Goal: Transaction & Acquisition: Download file/media

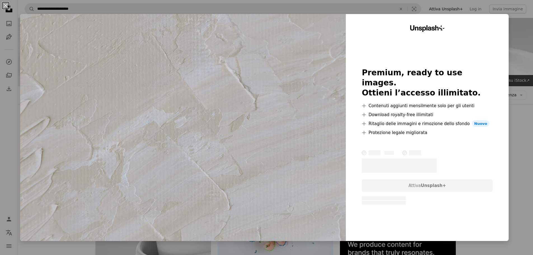
scroll to position [4202, 0]
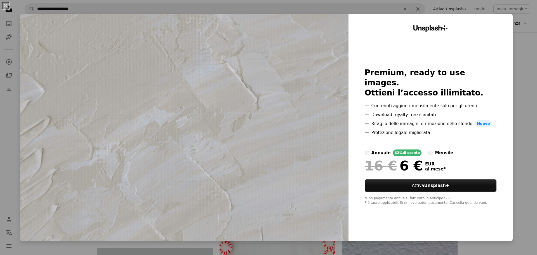
click at [427, 7] on div "An X shape Unsplash+ Premium, ready to use images. Ottieni l’accesso illimitato…" at bounding box center [268, 127] width 537 height 255
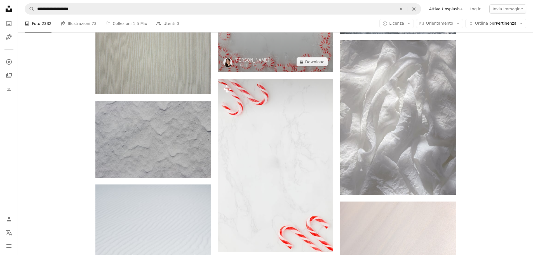
scroll to position [4622, 0]
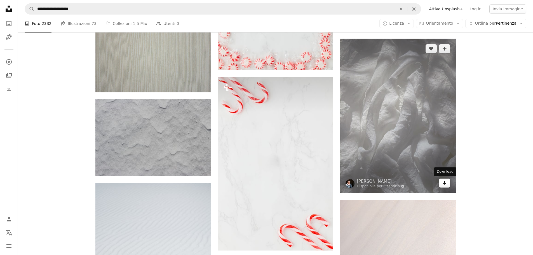
click at [446, 185] on icon "Arrow pointing down" at bounding box center [444, 182] width 4 height 7
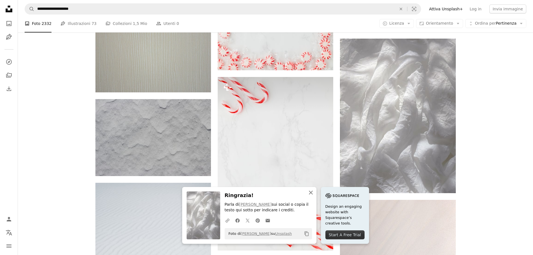
click at [310, 193] on icon "button" at bounding box center [311, 193] width 4 height 4
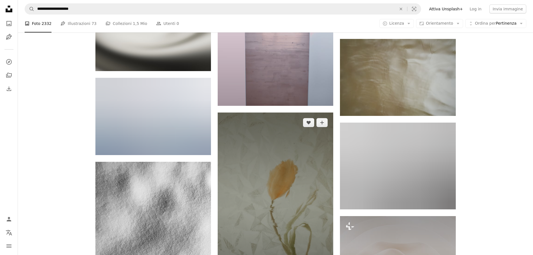
scroll to position [13826, 0]
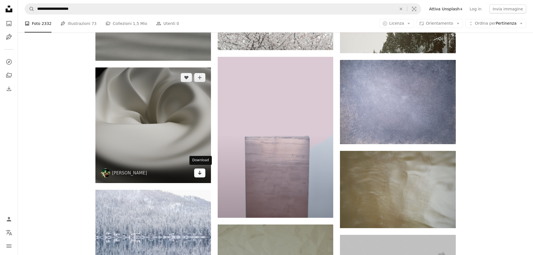
click at [199, 172] on icon "Download" at bounding box center [200, 173] width 4 height 4
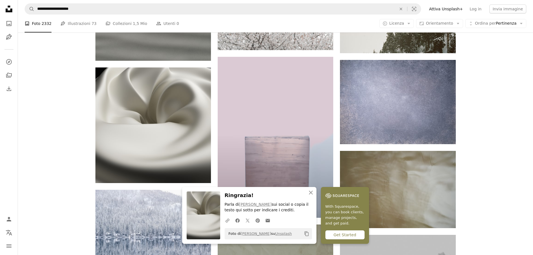
click at [310, 192] on icon "button" at bounding box center [311, 193] width 4 height 4
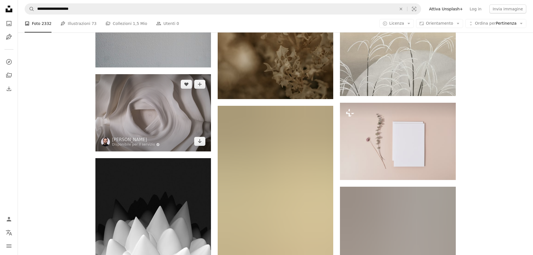
scroll to position [27841, 0]
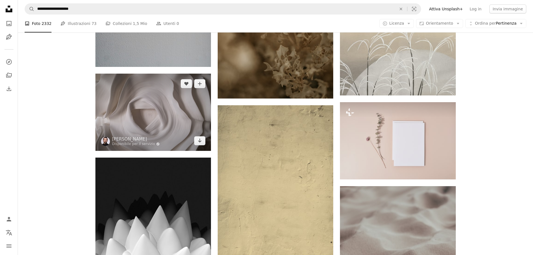
click at [161, 105] on img at bounding box center [153, 112] width 116 height 77
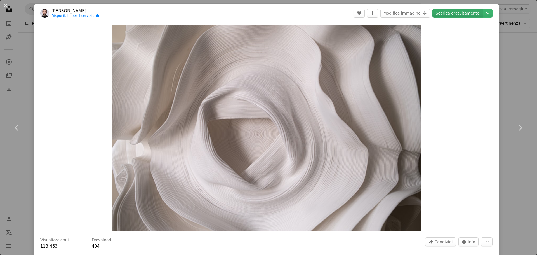
click at [464, 11] on link "Scarica gratuitamente" at bounding box center [457, 13] width 50 height 9
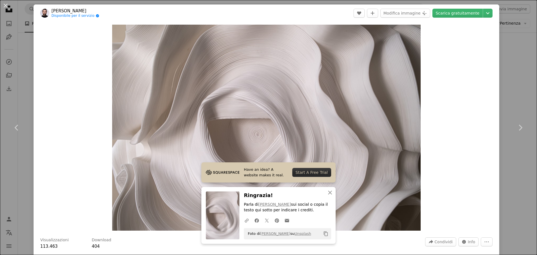
click at [19, 76] on div "An X shape Chevron left Chevron right Have an idea? A website makes it real. St…" at bounding box center [268, 127] width 537 height 255
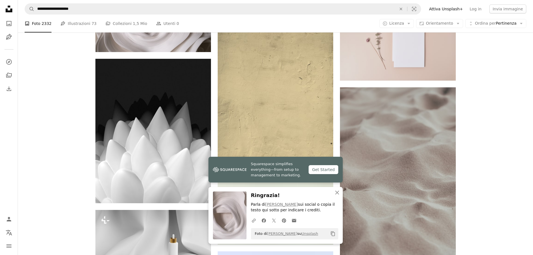
scroll to position [27981, 0]
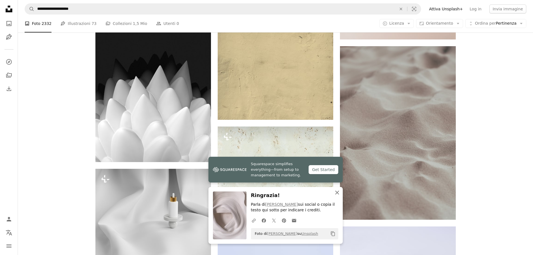
click at [337, 192] on icon "An X shape" at bounding box center [337, 192] width 7 height 7
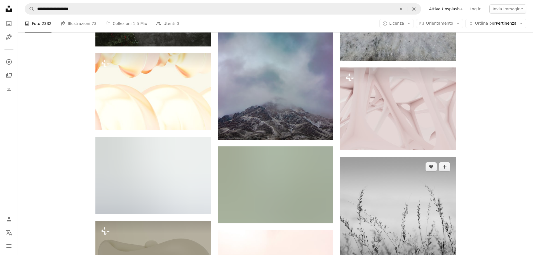
scroll to position [31282, 0]
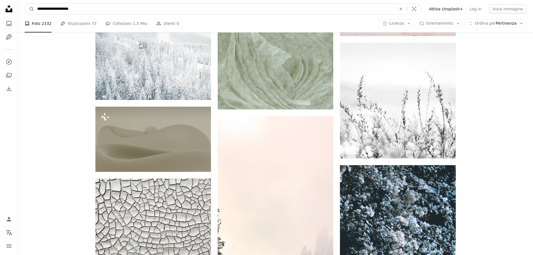
drag, startPoint x: 68, startPoint y: 9, endPoint x: 29, endPoint y: 15, distance: 40.1
click at [29, 15] on nav "**********" at bounding box center [275, 9] width 515 height 18
type input "**********"
click button "A magnifying glass" at bounding box center [30, 9] width 10 height 11
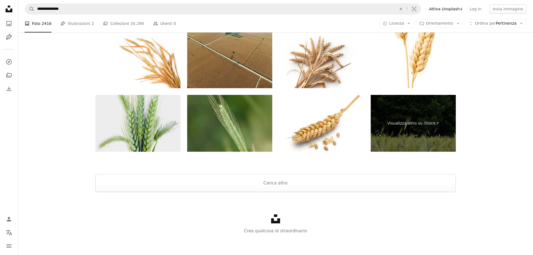
scroll to position [1092, 0]
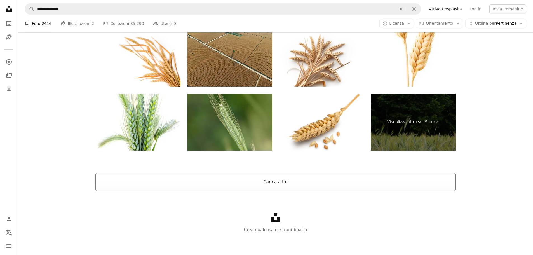
click at [277, 180] on button "Carica altro" at bounding box center [275, 182] width 360 height 18
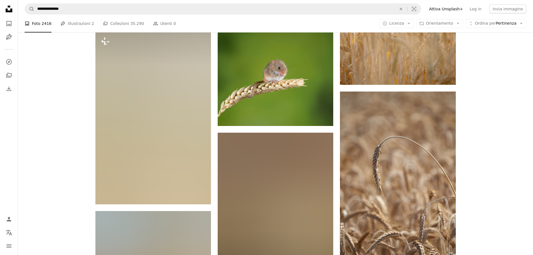
scroll to position [5344, 0]
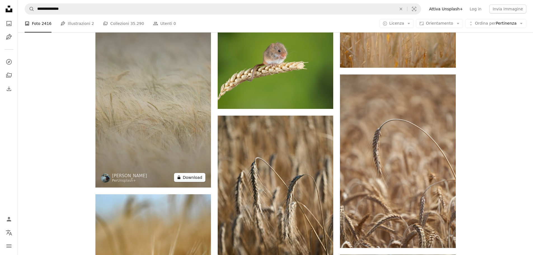
click at [194, 177] on button "A lock Download" at bounding box center [189, 177] width 31 height 9
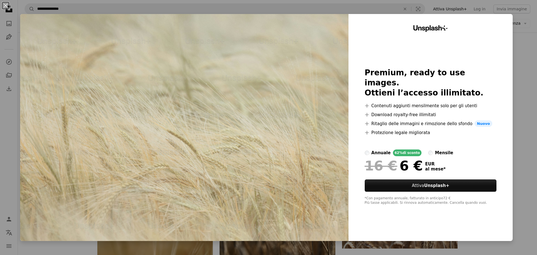
click at [523, 41] on div "An X shape Unsplash+ Premium, ready to use images. Ottieni l’accesso illimitato…" at bounding box center [268, 127] width 537 height 255
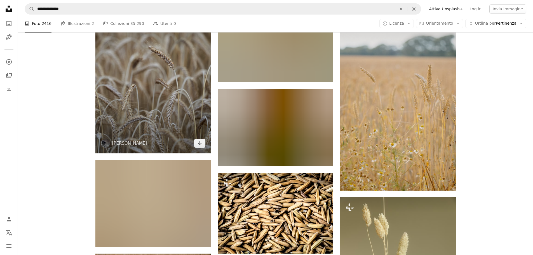
scroll to position [6463, 0]
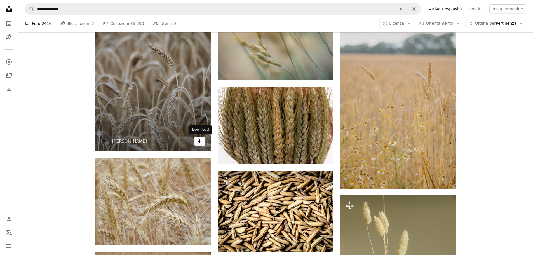
click at [199, 143] on icon "Arrow pointing down" at bounding box center [200, 141] width 4 height 7
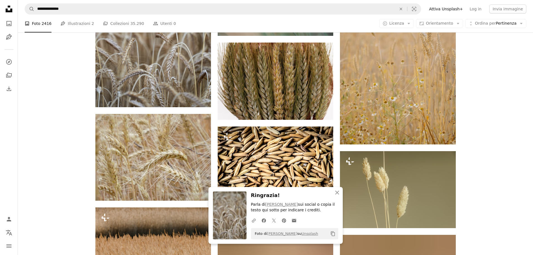
scroll to position [6631, 0]
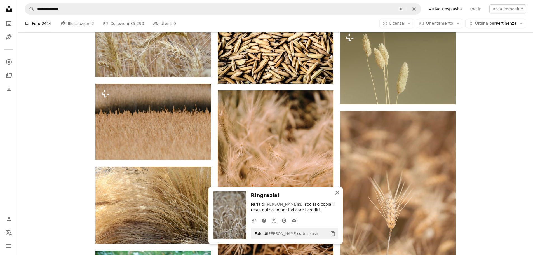
click at [336, 192] on icon "button" at bounding box center [337, 193] width 4 height 4
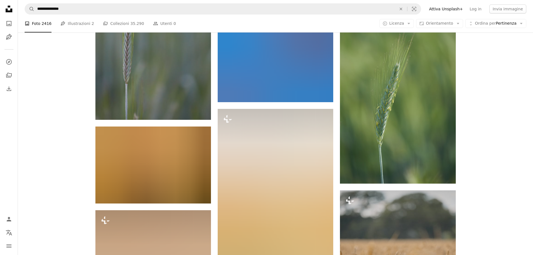
scroll to position [7246, 0]
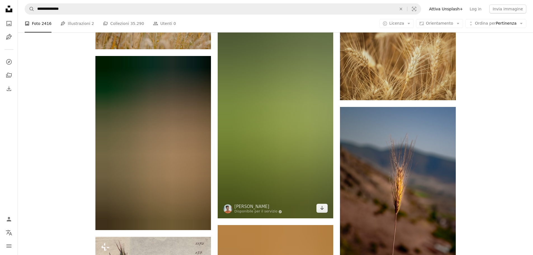
scroll to position [11023, 0]
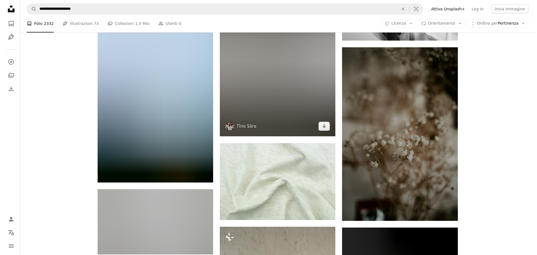
scroll to position [36262, 0]
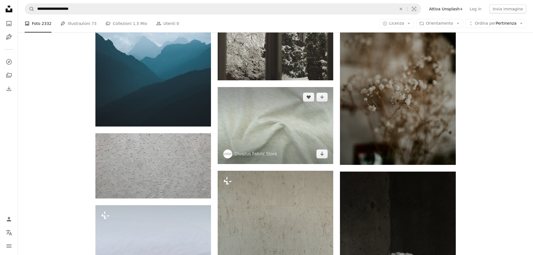
click at [286, 128] on img at bounding box center [276, 125] width 116 height 77
